Goal: Browse casually: Explore the website without a specific task or goal

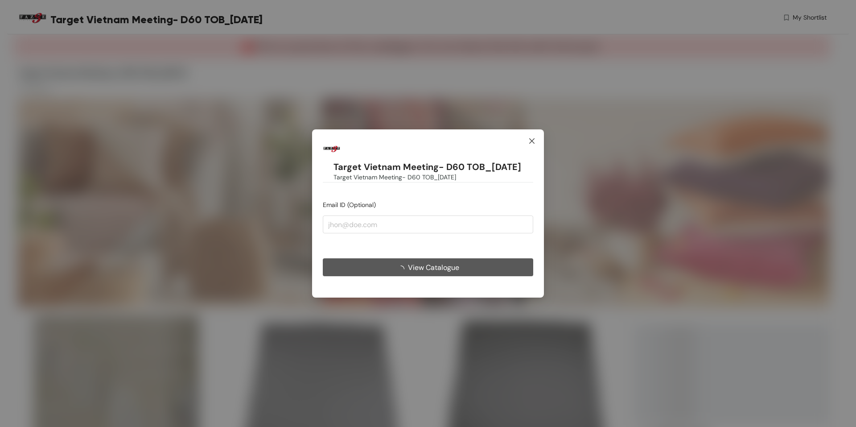
click at [532, 137] on icon "close" at bounding box center [531, 140] width 7 height 7
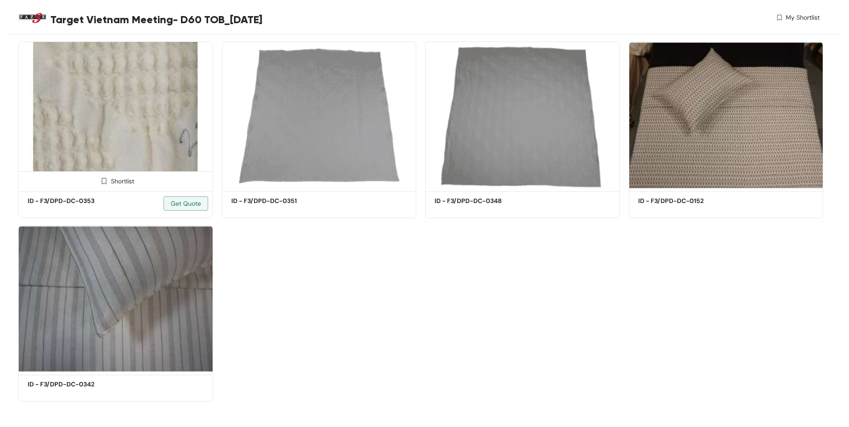
scroll to position [274, 0]
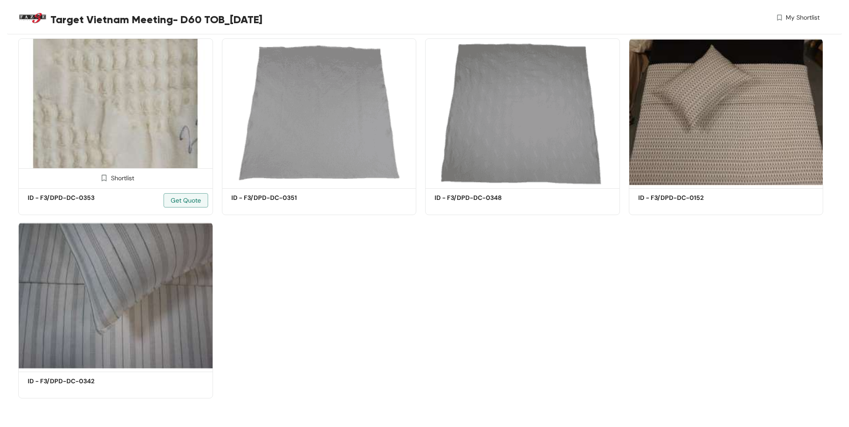
click at [144, 130] on img at bounding box center [115, 111] width 195 height 147
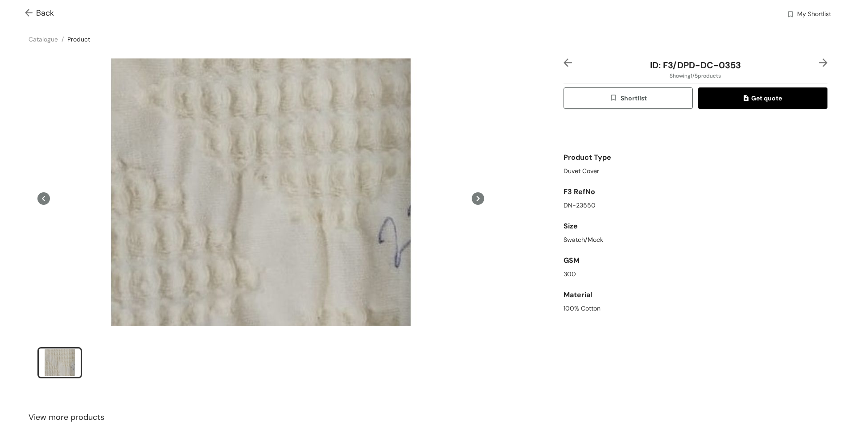
click at [563, 58] on img at bounding box center [567, 62] width 8 height 8
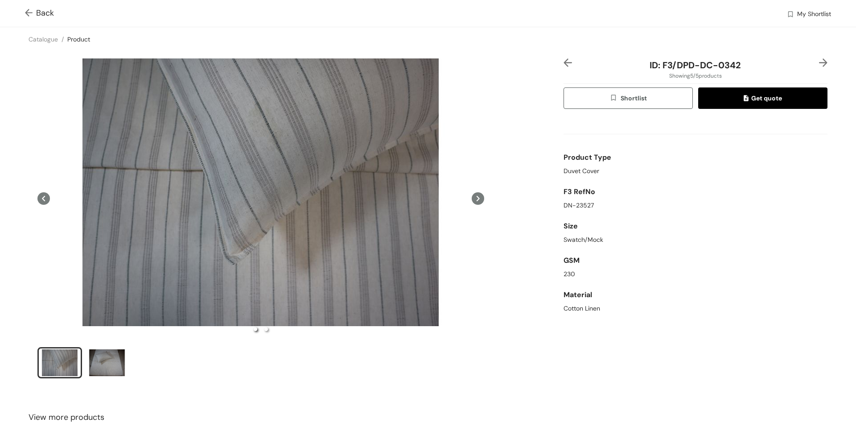
click at [808, 62] on div at bounding box center [817, 64] width 22 height 13
click at [819, 61] on img at bounding box center [823, 62] width 8 height 8
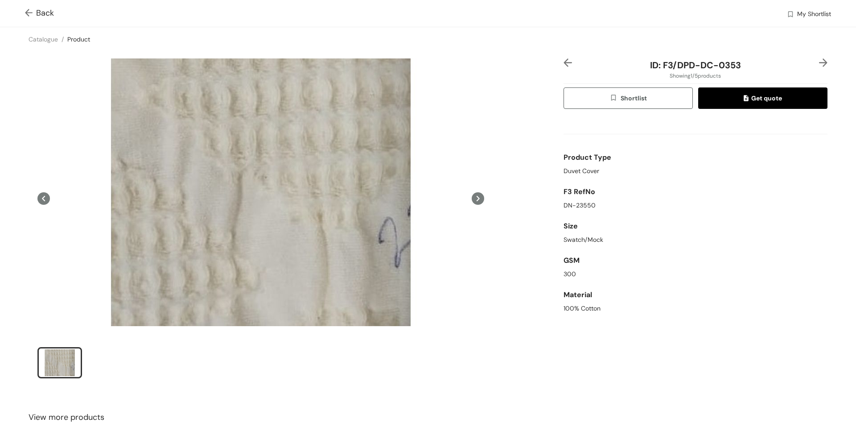
click at [819, 61] on img at bounding box center [823, 62] width 8 height 8
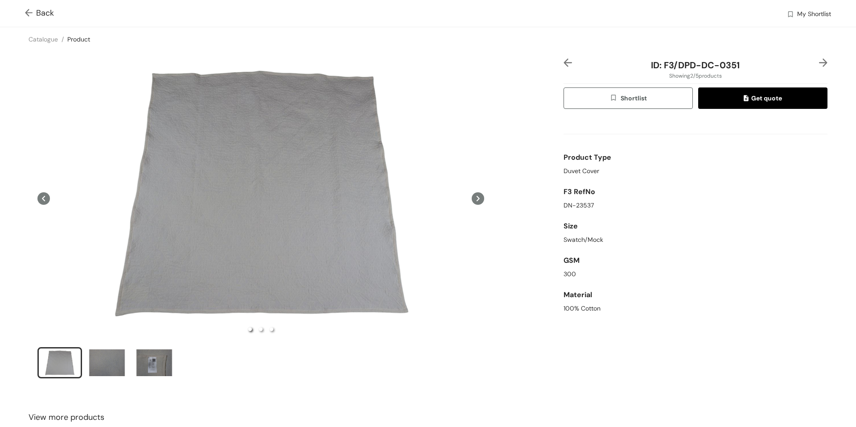
click at [819, 60] on img at bounding box center [823, 62] width 8 height 8
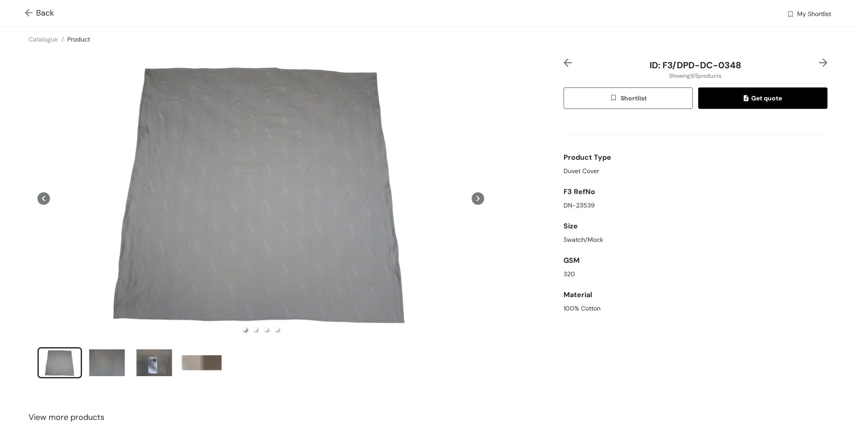
click at [28, 8] on span at bounding box center [30, 13] width 11 height 11
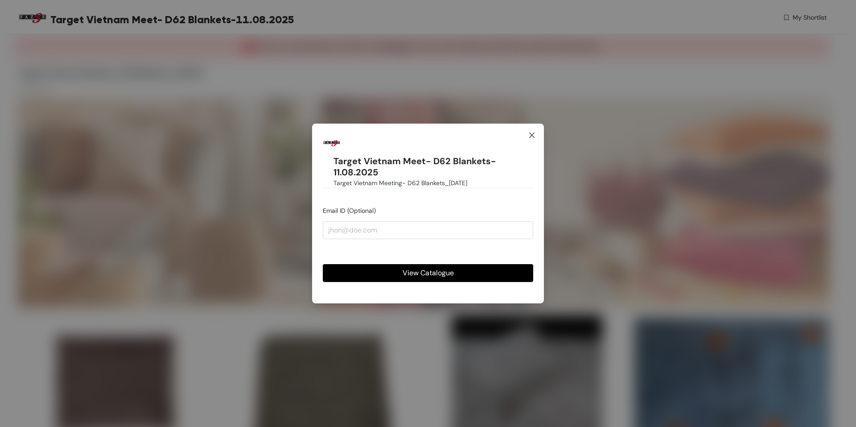
click at [534, 136] on icon "close" at bounding box center [531, 135] width 7 height 7
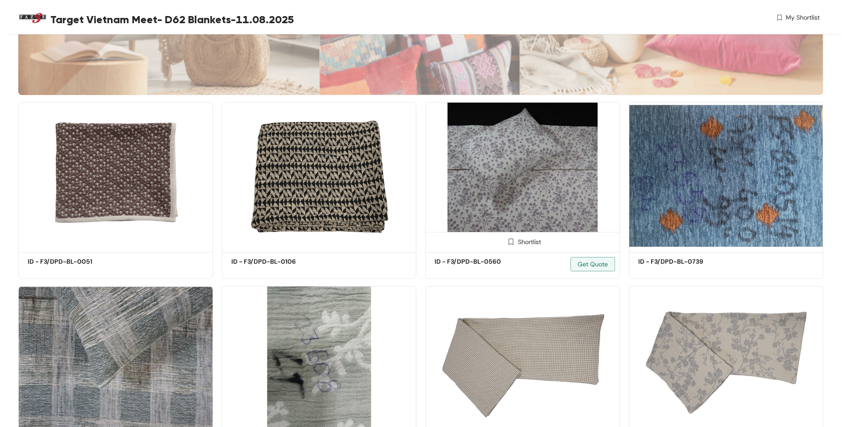
scroll to position [223, 0]
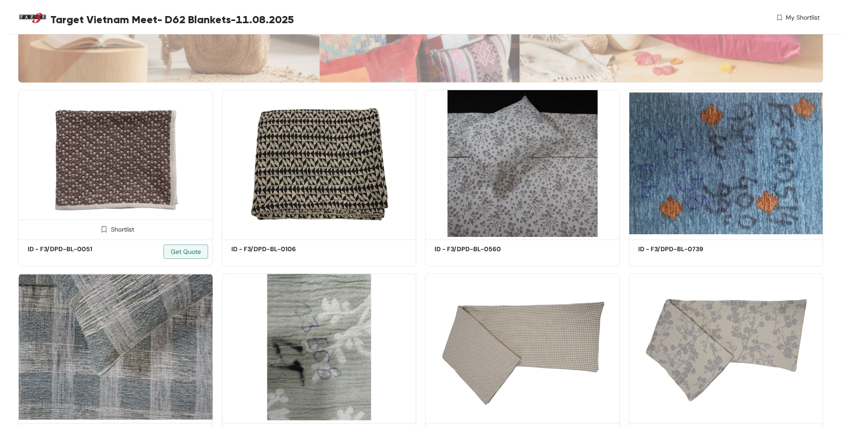
click at [167, 194] on img at bounding box center [115, 163] width 195 height 147
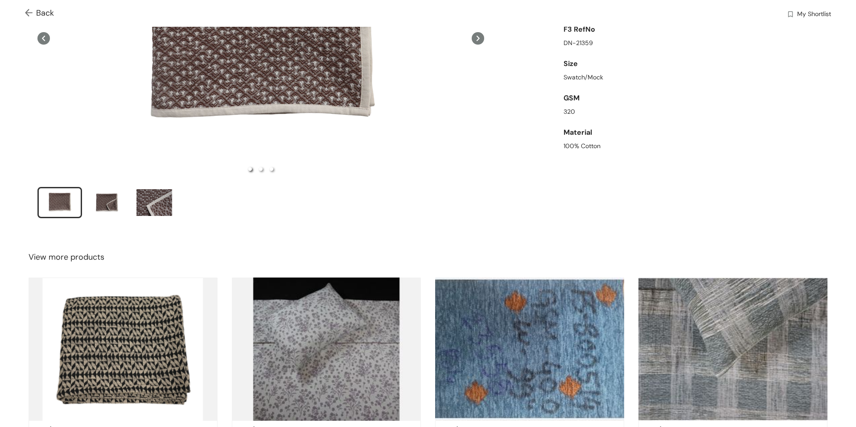
scroll to position [248, 0]
